Goal: Book appointment/travel/reservation

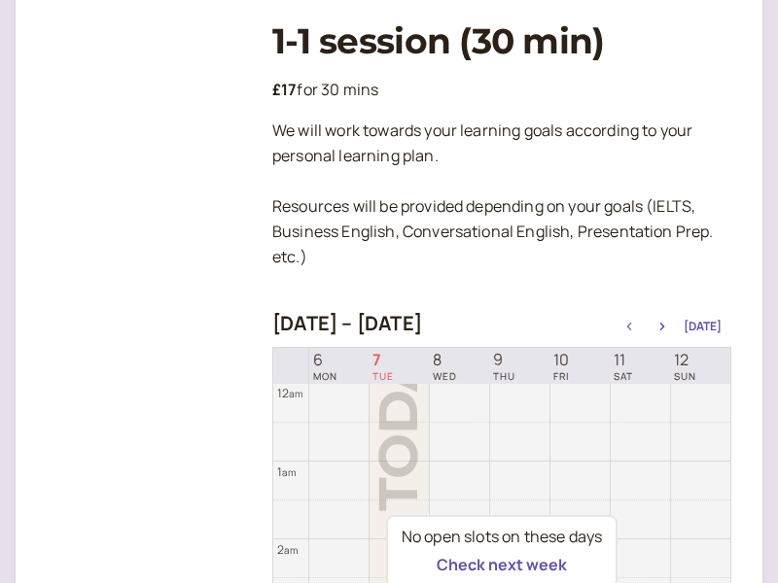
scroll to position [623, 0]
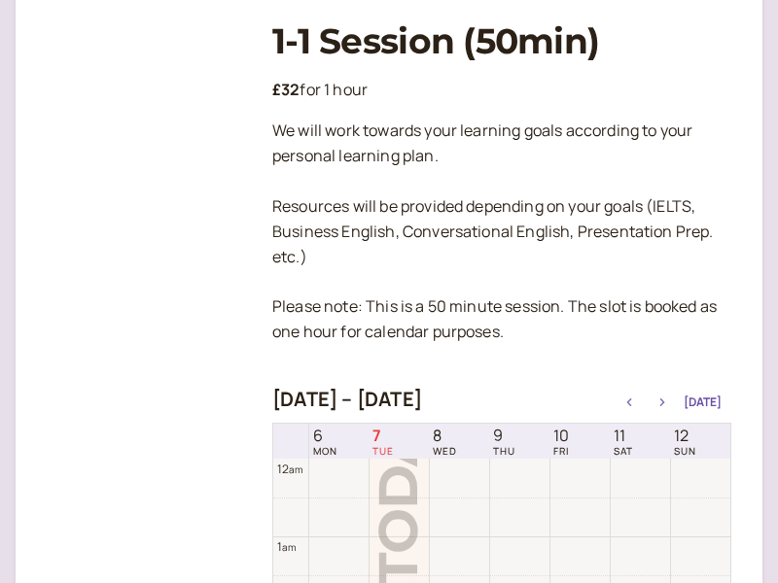
scroll to position [623, 0]
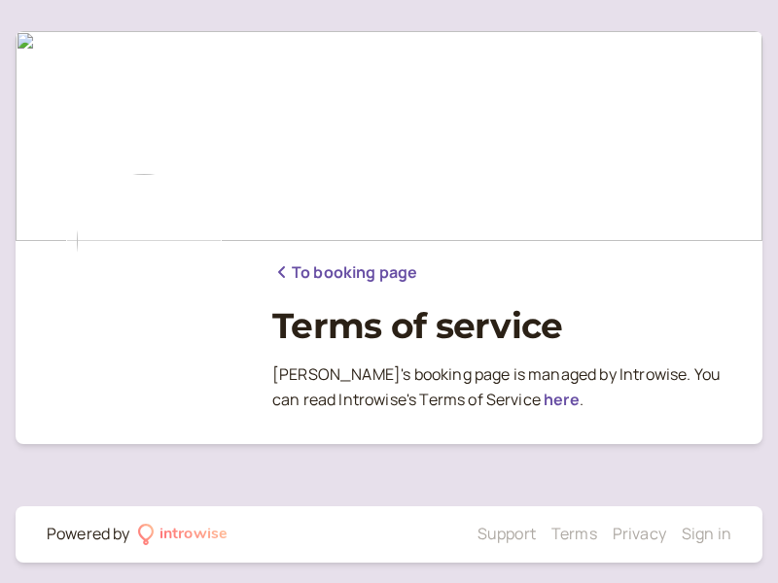
scroll to position [11, 0]
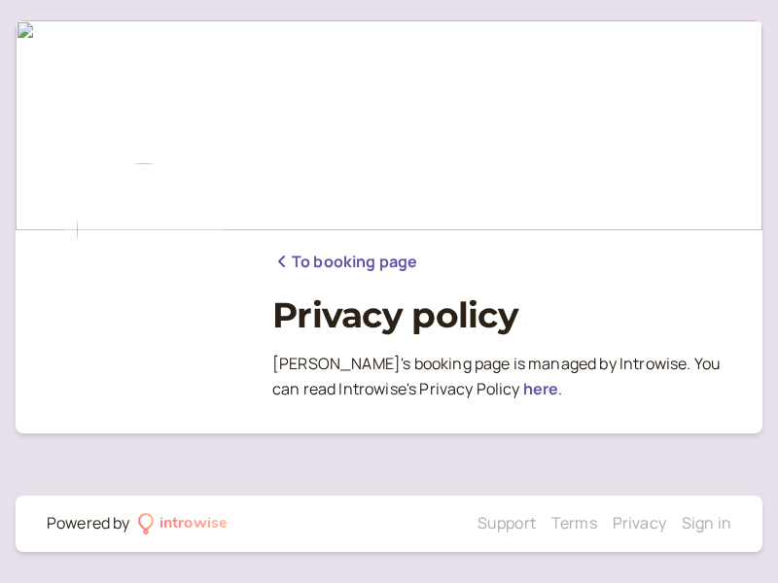
scroll to position [11, 0]
